Goal: Task Accomplishment & Management: Use online tool/utility

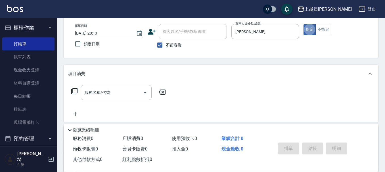
scroll to position [85, 0]
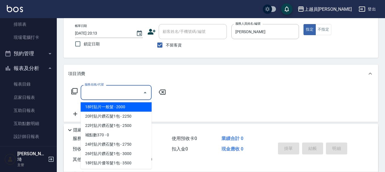
click at [113, 97] on input "服務名稱/代號" at bounding box center [111, 93] width 57 height 10
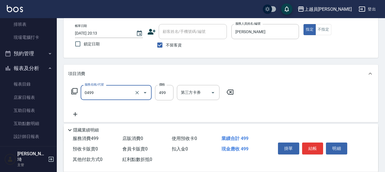
type input "去角質洗髮(0499)"
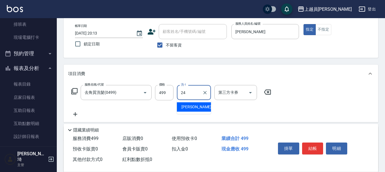
type input "[PERSON_NAME]-24"
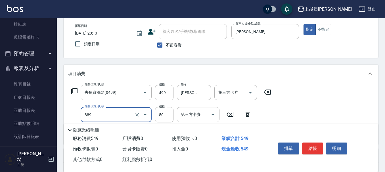
type input "精油(889)"
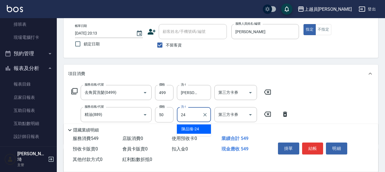
type input "[PERSON_NAME]-24"
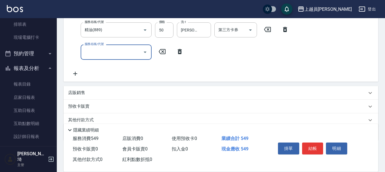
scroll to position [113, 0]
type input "染髮(17)"
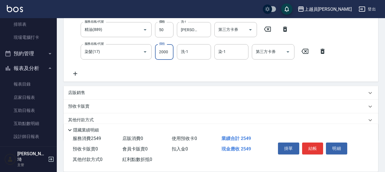
type input "2000"
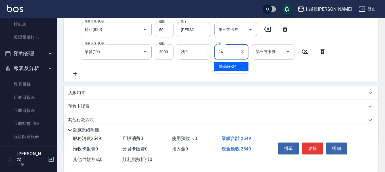
type input "[PERSON_NAME]-24"
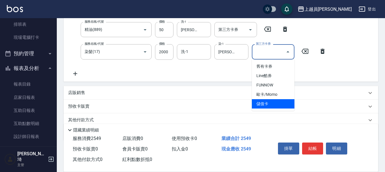
type input "儲值卡"
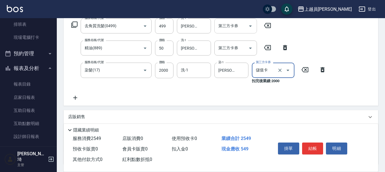
scroll to position [85, 0]
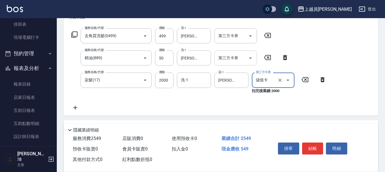
click at [244, 61] on input "第三方卡券" at bounding box center [231, 58] width 29 height 10
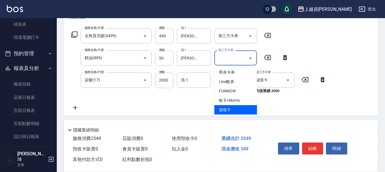
click at [227, 111] on span "儲值卡" at bounding box center [235, 109] width 43 height 9
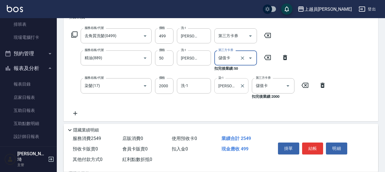
type input "儲值卡"
click at [247, 38] on icon "Open" at bounding box center [250, 36] width 7 height 7
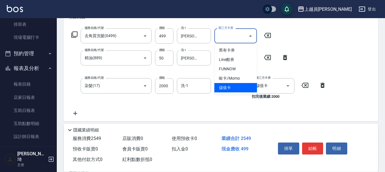
click at [234, 87] on span "儲值卡" at bounding box center [235, 87] width 43 height 9
type input "儲值卡"
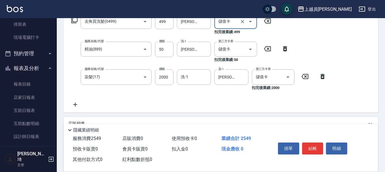
scroll to position [113, 0]
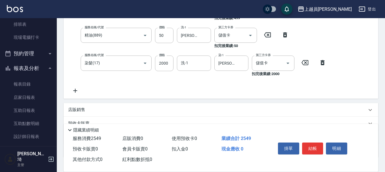
click at [86, 108] on div "店販銷售" at bounding box center [217, 110] width 298 height 6
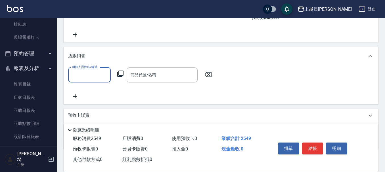
scroll to position [170, 0]
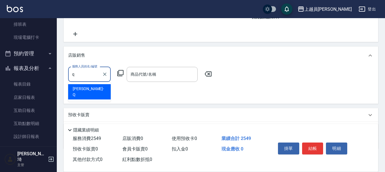
type input "[PERSON_NAME]"
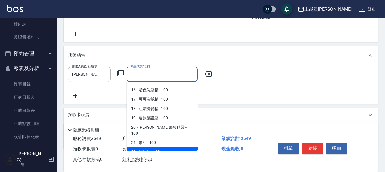
scroll to position [167, 0]
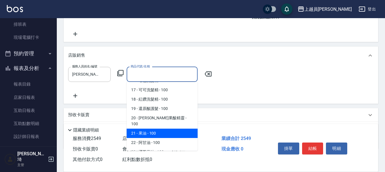
type input "果油"
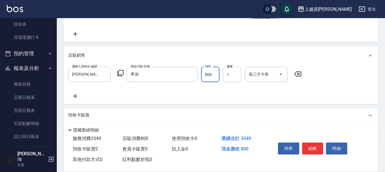
type input "800"
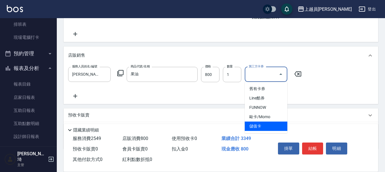
type input "儲值卡"
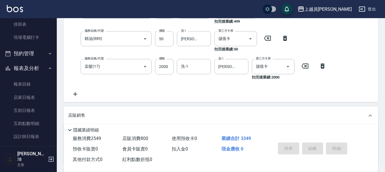
scroll to position [57, 0]
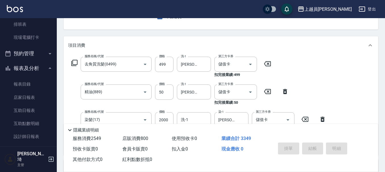
type input "[DATE] 21:03"
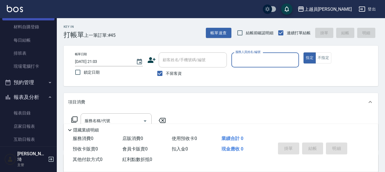
scroll to position [28, 0]
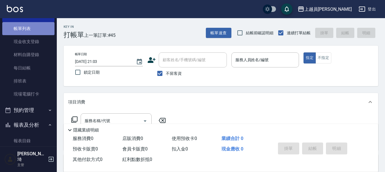
click at [36, 30] on link "帳單列表" at bounding box center [28, 28] width 52 height 13
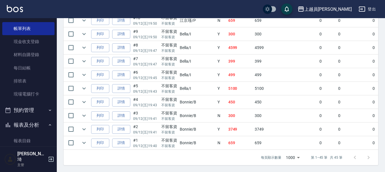
scroll to position [653, 0]
click at [84, 47] on icon "expand row" at bounding box center [83, 48] width 3 height 2
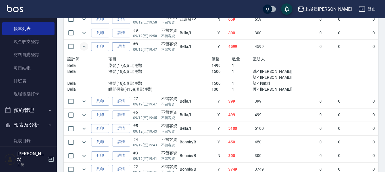
click at [120, 46] on link "詳情" at bounding box center [121, 46] width 18 height 9
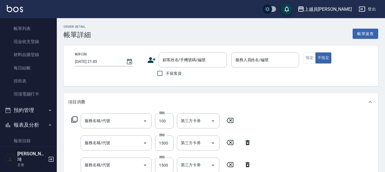
type input "[DATE] 19:47"
checkbox input "true"
type input "Bella-I"
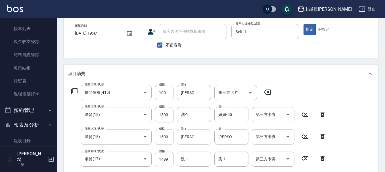
type input "瞬間保養(415)"
type input "漂髮(18)"
type input "染髮(17)"
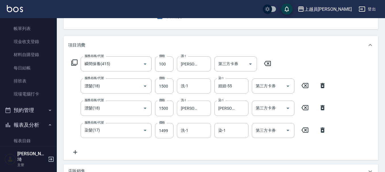
scroll to position [57, 0]
click at [136, 87] on icon "Clear" at bounding box center [137, 87] width 6 height 6
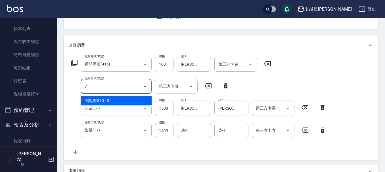
type input "補點數370(002)"
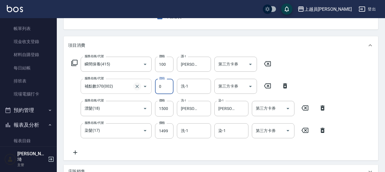
click at [140, 87] on button "Clear" at bounding box center [137, 87] width 8 height 8
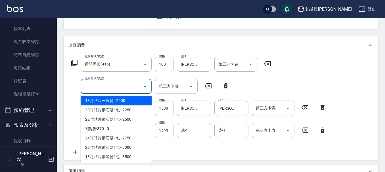
type input "7"
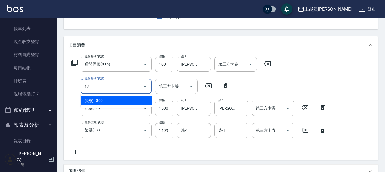
type input "染髮(17)"
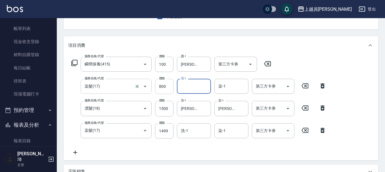
click at [169, 84] on input "800" at bounding box center [164, 86] width 18 height 15
type input "1500"
type input "2"
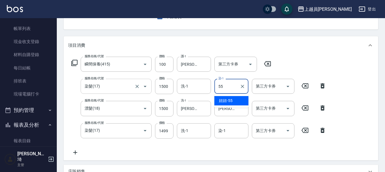
type input "妞妞-55"
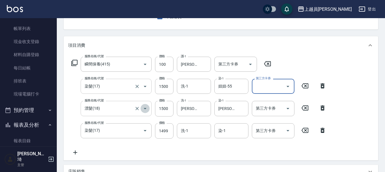
click at [142, 109] on icon "Open" at bounding box center [145, 108] width 7 height 7
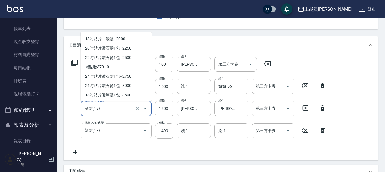
scroll to position [242, 0]
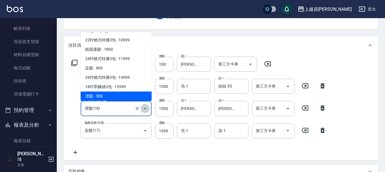
click at [140, 109] on button "Close" at bounding box center [144, 108] width 9 height 9
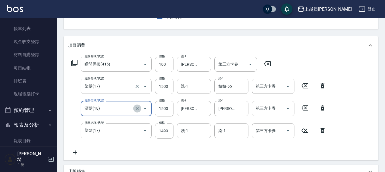
click at [139, 109] on icon "Clear" at bounding box center [137, 109] width 6 height 6
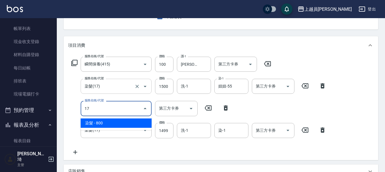
type input "染髮(17)"
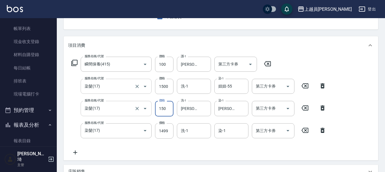
type input "1500"
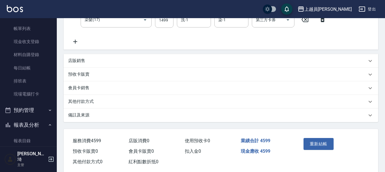
scroll to position [179, 0]
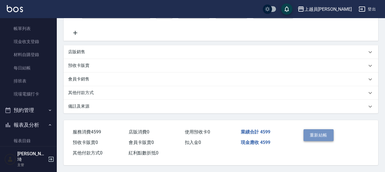
click at [326, 135] on button "重新結帳" at bounding box center [318, 135] width 30 height 12
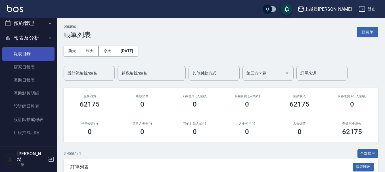
scroll to position [113, 0]
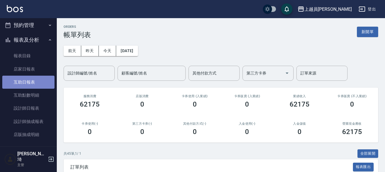
click at [30, 79] on link "互助日報表" at bounding box center [28, 82] width 52 height 13
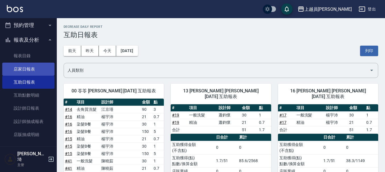
click at [22, 66] on link "店家日報表" at bounding box center [28, 69] width 52 height 13
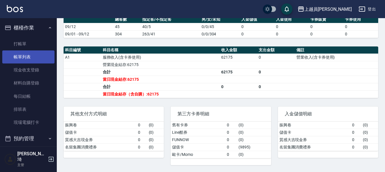
click at [28, 51] on link "帳單列表" at bounding box center [28, 57] width 52 height 13
click at [25, 56] on link "帳單列表" at bounding box center [28, 57] width 52 height 13
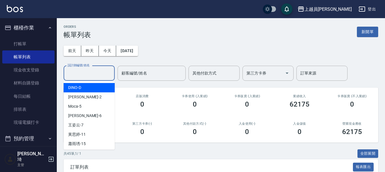
click at [84, 76] on input "設計師編號/姓名" at bounding box center [89, 73] width 46 height 10
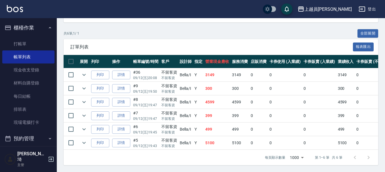
scroll to position [96, 0]
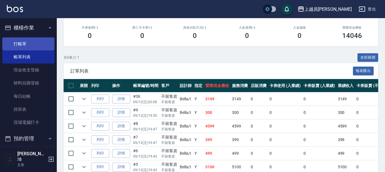
type input "Bella-I"
click at [21, 43] on link "打帳單" at bounding box center [28, 43] width 52 height 13
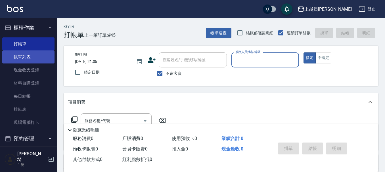
click at [18, 58] on link "帳單列表" at bounding box center [28, 57] width 52 height 13
click at [37, 56] on link "帳單列表" at bounding box center [28, 57] width 52 height 13
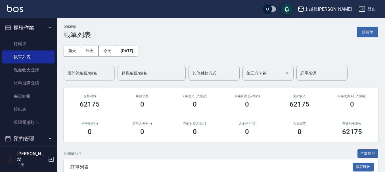
click at [104, 70] on input "設計師編號/姓名" at bounding box center [89, 73] width 46 height 10
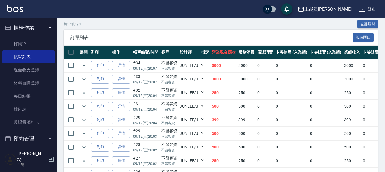
scroll to position [113, 0]
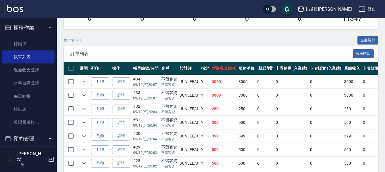
type input "[PERSON_NAME]"
click at [82, 82] on icon "expand row" at bounding box center [84, 81] width 7 height 7
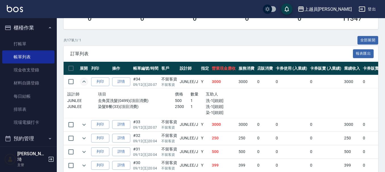
click at [82, 82] on icon "expand row" at bounding box center [84, 81] width 7 height 7
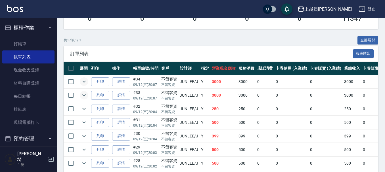
click at [81, 95] on icon "expand row" at bounding box center [84, 95] width 7 height 7
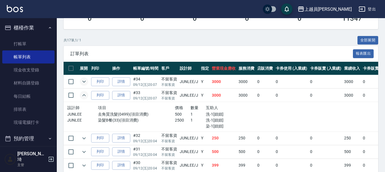
click at [81, 95] on icon "expand row" at bounding box center [84, 95] width 7 height 7
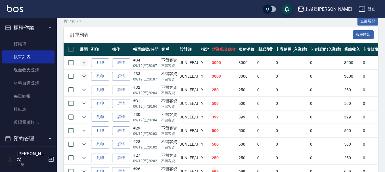
scroll to position [161, 0]
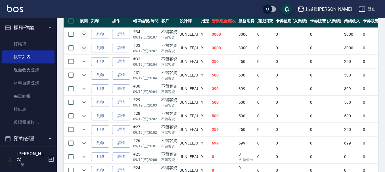
click at [89, 63] on td at bounding box center [83, 61] width 11 height 13
click at [87, 62] on icon "expand row" at bounding box center [84, 61] width 7 height 7
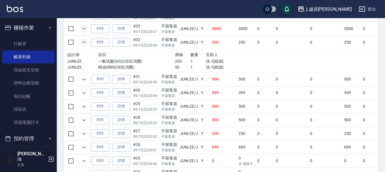
scroll to position [189, 0]
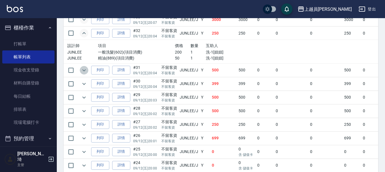
click at [84, 73] on icon "expand row" at bounding box center [84, 70] width 7 height 7
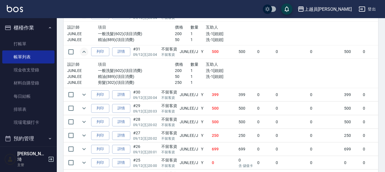
scroll to position [218, 0]
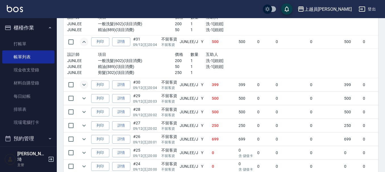
click at [84, 83] on icon "expand row" at bounding box center [84, 84] width 7 height 7
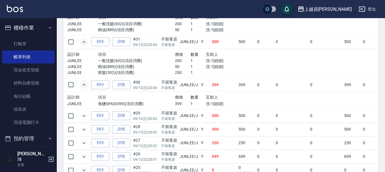
scroll to position [246, 0]
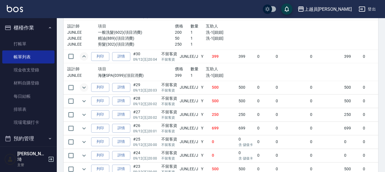
click at [83, 84] on icon "expand row" at bounding box center [84, 87] width 7 height 7
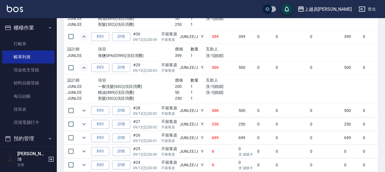
scroll to position [274, 0]
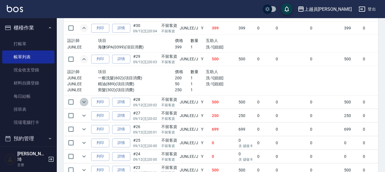
click at [83, 106] on icon "expand row" at bounding box center [84, 102] width 7 height 7
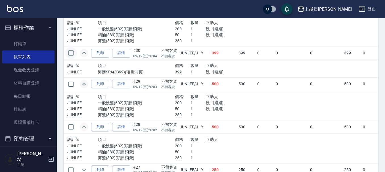
scroll to position [246, 0]
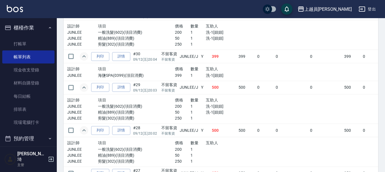
click at [83, 55] on icon "expand row" at bounding box center [84, 56] width 7 height 7
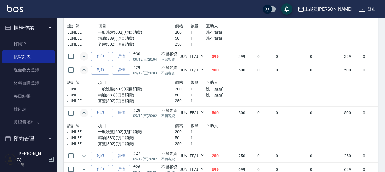
click at [84, 69] on icon "expand row" at bounding box center [84, 70] width 7 height 7
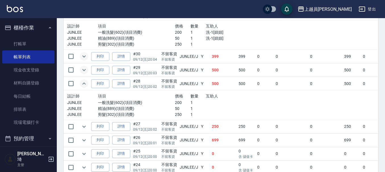
click at [84, 83] on icon "expand row" at bounding box center [83, 84] width 3 height 2
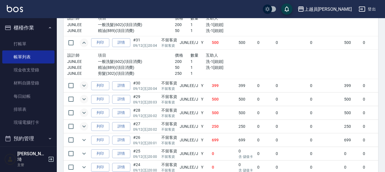
scroll to position [189, 0]
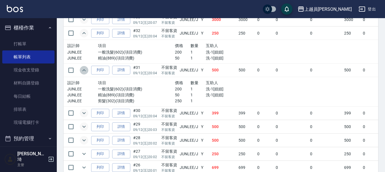
click at [82, 68] on icon "expand row" at bounding box center [84, 70] width 7 height 7
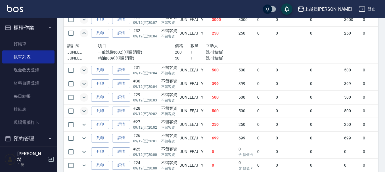
click at [84, 31] on icon "expand row" at bounding box center [84, 33] width 7 height 7
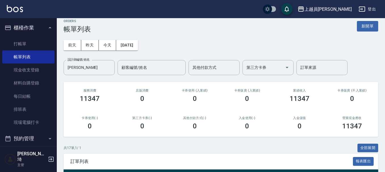
scroll to position [0, 0]
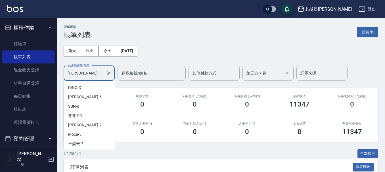
click at [95, 77] on input "[PERSON_NAME]" at bounding box center [84, 73] width 37 height 10
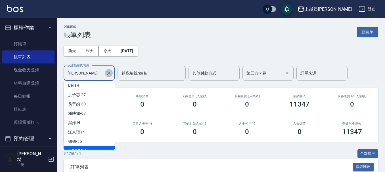
click at [112, 73] on button "Clear" at bounding box center [109, 73] width 8 height 8
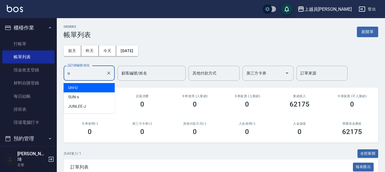
type input "Uni-U"
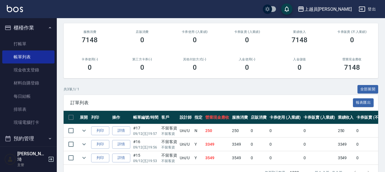
scroll to position [27, 0]
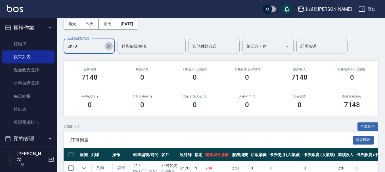
click at [108, 47] on icon "Clear" at bounding box center [108, 46] width 3 height 3
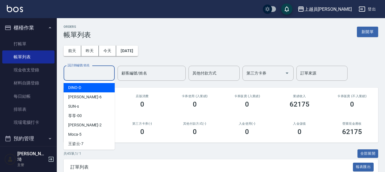
click at [86, 73] on input "設計師編號/姓名" at bounding box center [89, 73] width 46 height 10
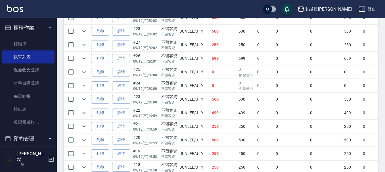
scroll to position [255, 0]
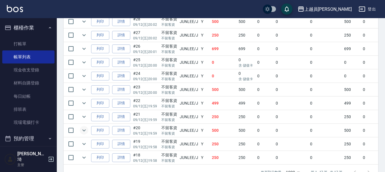
type input "[PERSON_NAME]"
click at [85, 131] on icon "expand row" at bounding box center [83, 131] width 3 height 2
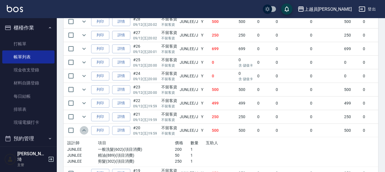
click at [85, 131] on icon "expand row" at bounding box center [83, 130] width 3 height 2
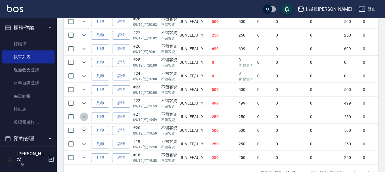
click at [87, 116] on icon "expand row" at bounding box center [84, 116] width 7 height 7
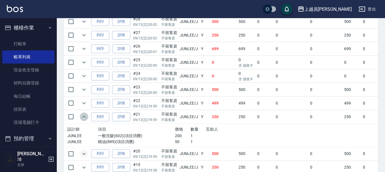
click at [87, 116] on icon "expand row" at bounding box center [84, 116] width 7 height 7
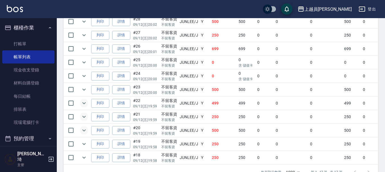
click at [86, 104] on icon "expand row" at bounding box center [84, 103] width 7 height 7
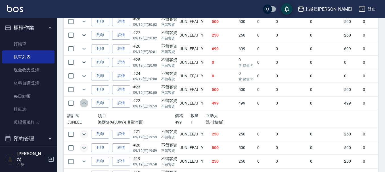
click at [86, 104] on icon "expand row" at bounding box center [84, 103] width 7 height 7
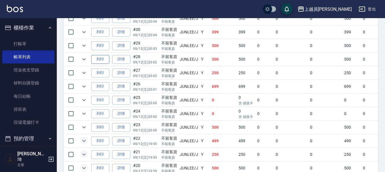
scroll to position [274, 0]
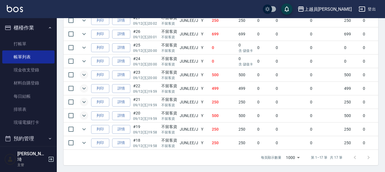
click at [87, 71] on icon "expand row" at bounding box center [84, 74] width 7 height 7
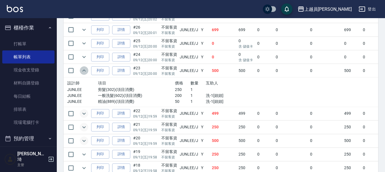
click at [87, 69] on icon "expand row" at bounding box center [84, 70] width 7 height 7
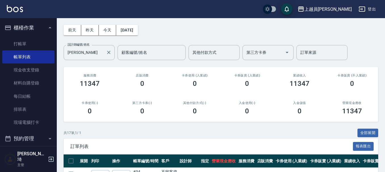
scroll to position [19, 0]
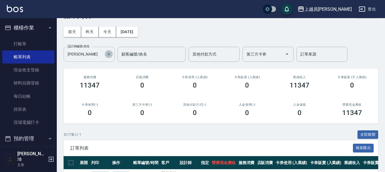
click at [111, 52] on icon "Clear" at bounding box center [109, 54] width 6 height 6
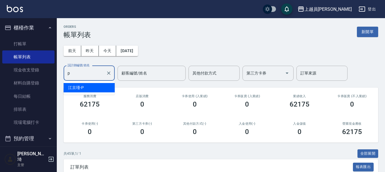
type input "[PERSON_NAME]-P"
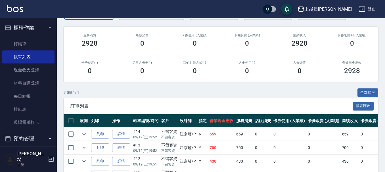
scroll to position [26, 0]
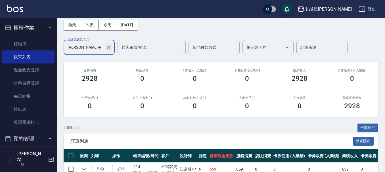
click at [111, 48] on icon "Clear" at bounding box center [109, 48] width 6 height 6
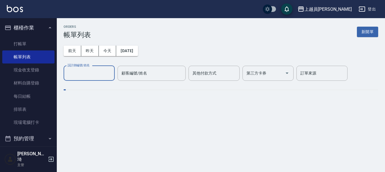
scroll to position [0, 0]
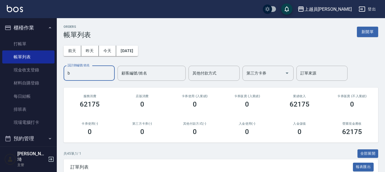
type input "Bonnie-B"
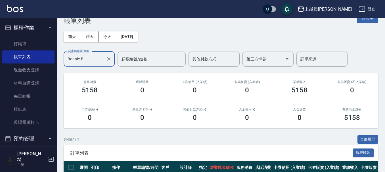
scroll to position [12, 0]
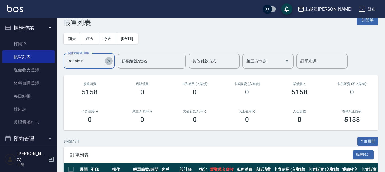
click at [111, 60] on icon "Clear" at bounding box center [109, 61] width 6 height 6
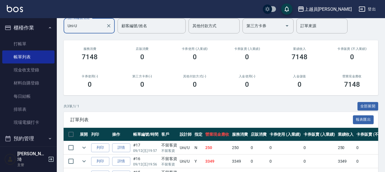
scroll to position [84, 0]
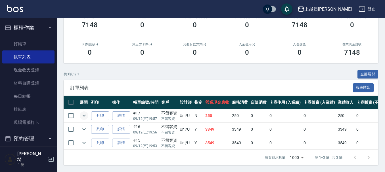
type input "Uni-U"
click at [83, 113] on icon "expand row" at bounding box center [84, 115] width 7 height 7
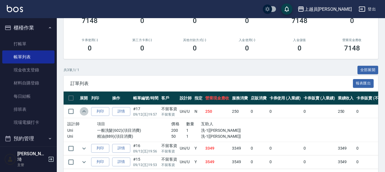
click at [83, 113] on icon "expand row" at bounding box center [84, 111] width 7 height 7
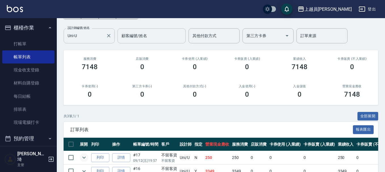
scroll to position [0, 0]
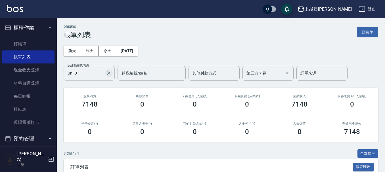
click at [106, 73] on icon "Clear" at bounding box center [109, 73] width 6 height 6
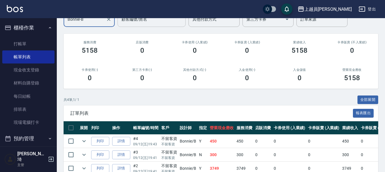
scroll to position [12, 0]
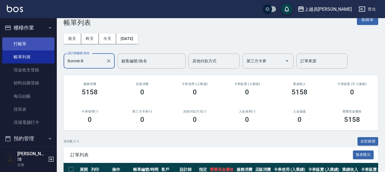
type input "Bonnie-B"
click at [26, 44] on link "打帳單" at bounding box center [28, 43] width 52 height 13
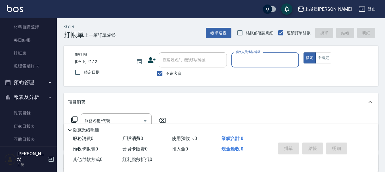
scroll to position [57, 0]
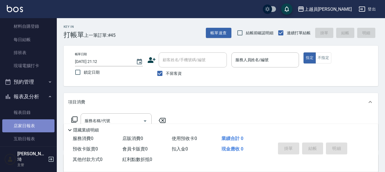
click at [30, 125] on link "店家日報表" at bounding box center [28, 125] width 52 height 13
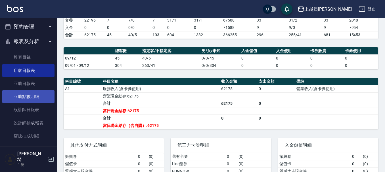
scroll to position [113, 0]
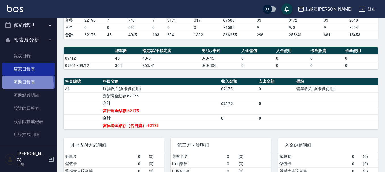
click at [24, 85] on link "互助日報表" at bounding box center [28, 82] width 52 height 13
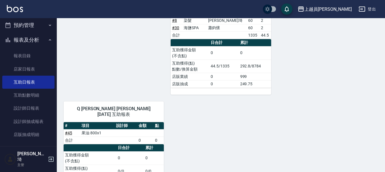
scroll to position [634, 0]
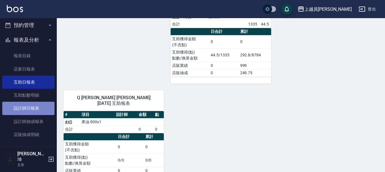
click at [37, 108] on link "設計師日報表" at bounding box center [28, 108] width 52 height 13
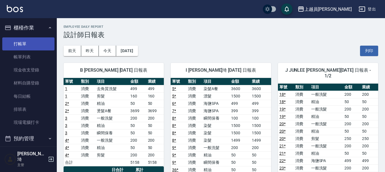
click at [31, 40] on link "打帳單" at bounding box center [28, 43] width 52 height 13
